Goal: Use online tool/utility: Utilize a website feature to perform a specific function

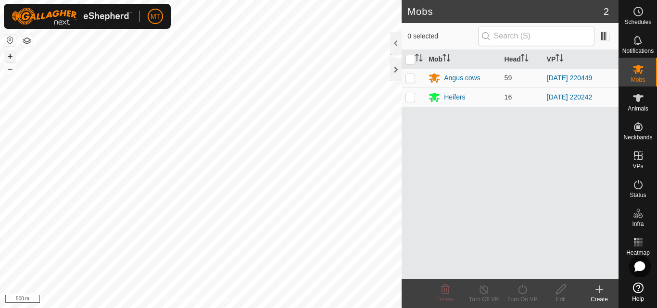
click at [12, 57] on button "+" at bounding box center [10, 57] width 12 height 12
click at [8, 53] on button "+" at bounding box center [10, 57] width 12 height 12
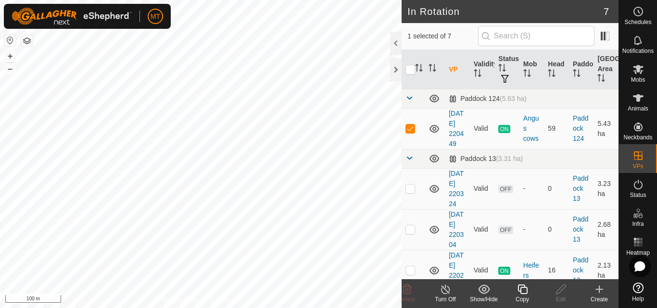
click at [524, 290] on icon at bounding box center [523, 290] width 12 height 12
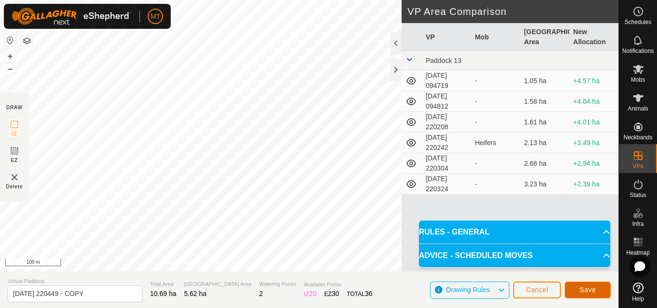
click at [593, 292] on span "Save" at bounding box center [588, 290] width 16 height 8
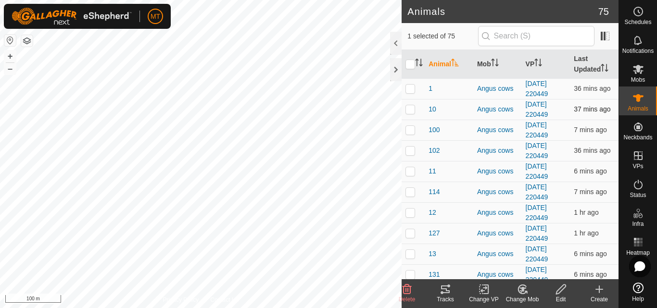
click at [564, 118] on div "Animals 75 1 selected of 75 Animal Mob VP Last Updated 1 Angus cows [DATE] 2204…" at bounding box center [309, 154] width 619 height 308
click at [10, 73] on button "–" at bounding box center [10, 69] width 12 height 12
click at [398, 71] on div at bounding box center [396, 69] width 12 height 23
